Goal: Find specific page/section: Find specific page/section

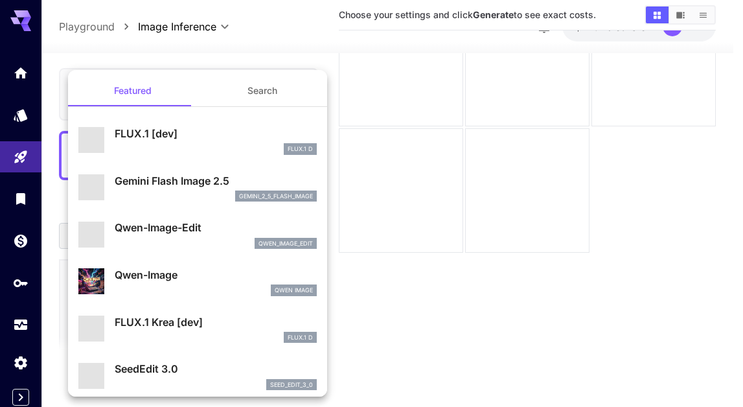
click at [283, 41] on div at bounding box center [371, 203] width 743 height 407
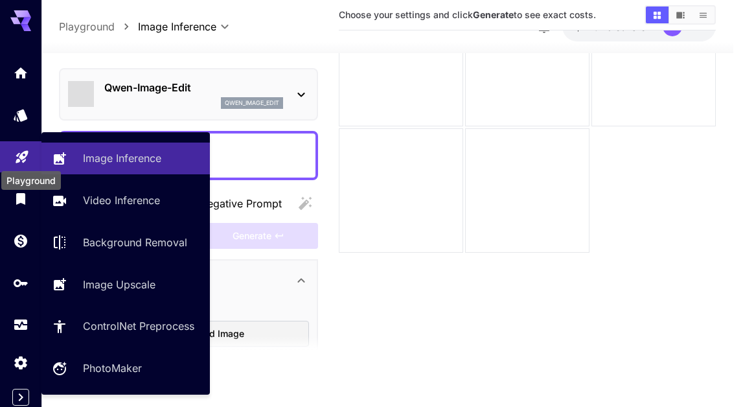
click at [16, 146] on link at bounding box center [20, 157] width 41 height 32
click at [94, 162] on p "Image Inference" at bounding box center [125, 158] width 78 height 16
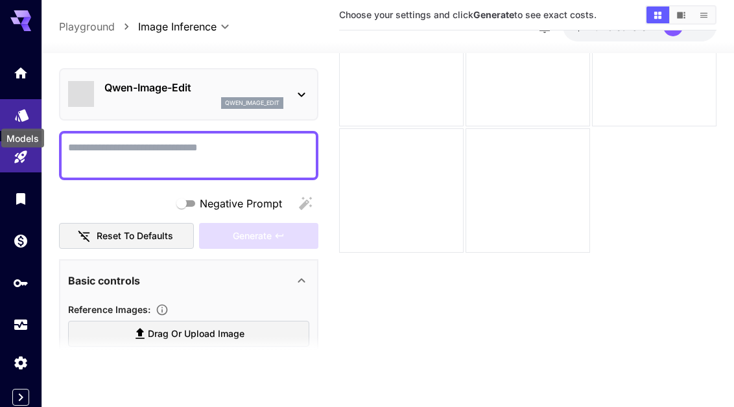
click at [20, 110] on icon "Models" at bounding box center [22, 111] width 14 height 12
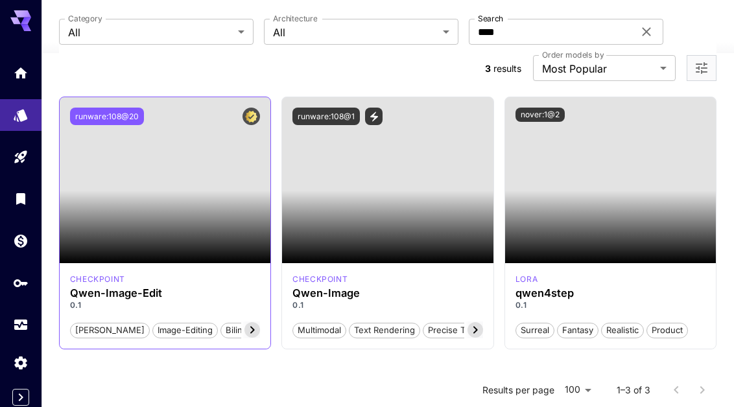
click at [124, 117] on button "runware:108@20" at bounding box center [107, 116] width 74 height 17
